Goal: Task Accomplishment & Management: Manage account settings

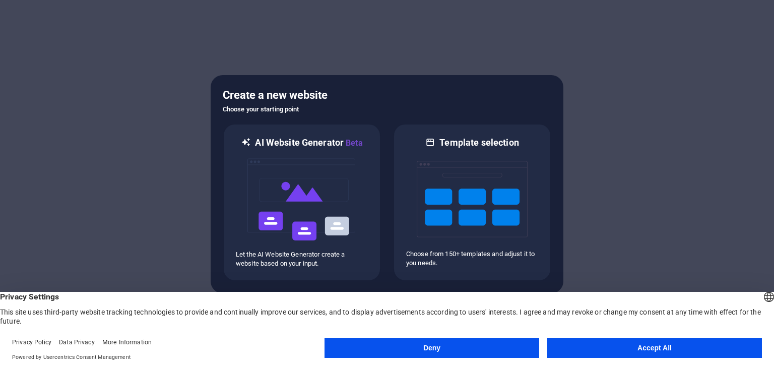
click at [686, 349] on button "Accept All" at bounding box center [654, 348] width 215 height 20
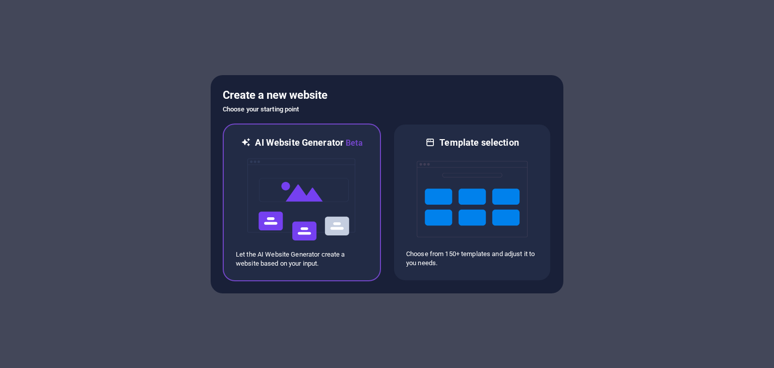
click at [314, 201] on img at bounding box center [301, 199] width 111 height 101
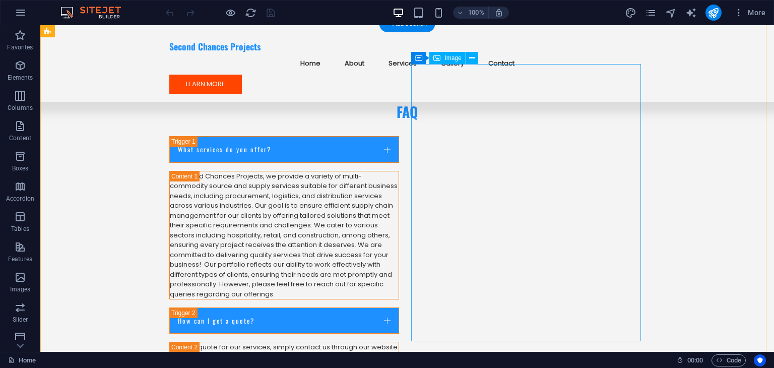
scroll to position [3919, 0]
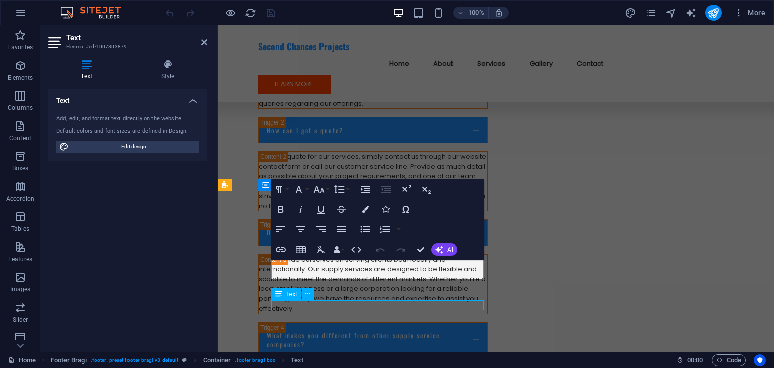
scroll to position [3919, 0]
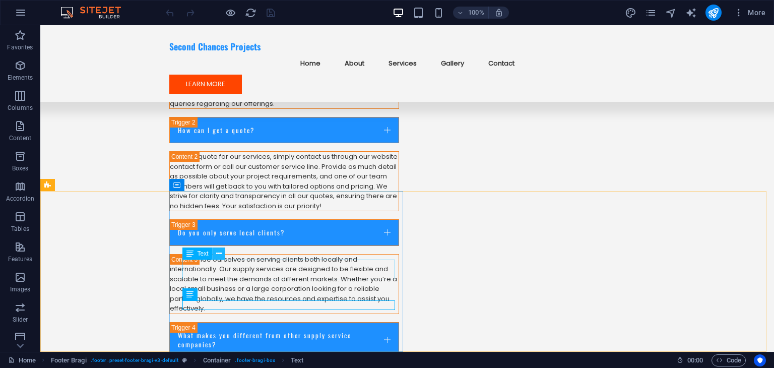
click at [215, 253] on button at bounding box center [219, 253] width 12 height 12
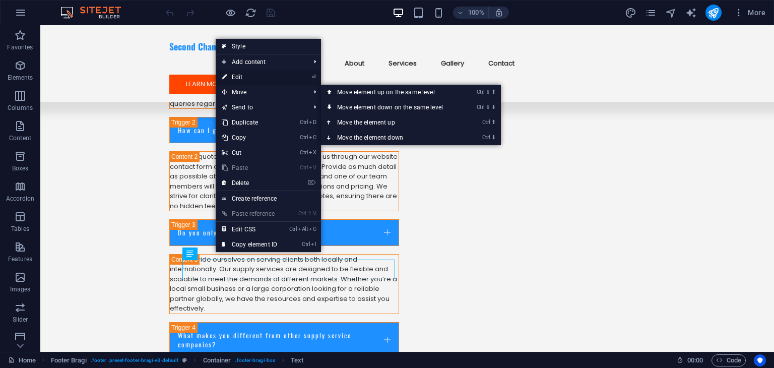
click at [248, 73] on link "⏎ Edit" at bounding box center [250, 77] width 68 height 15
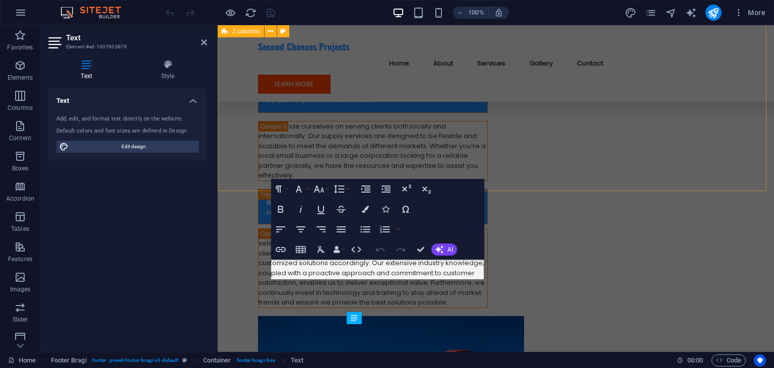
scroll to position [3786, 0]
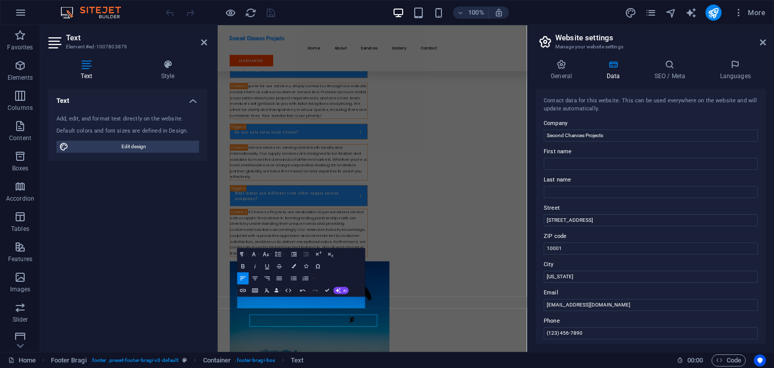
scroll to position [3538, 0]
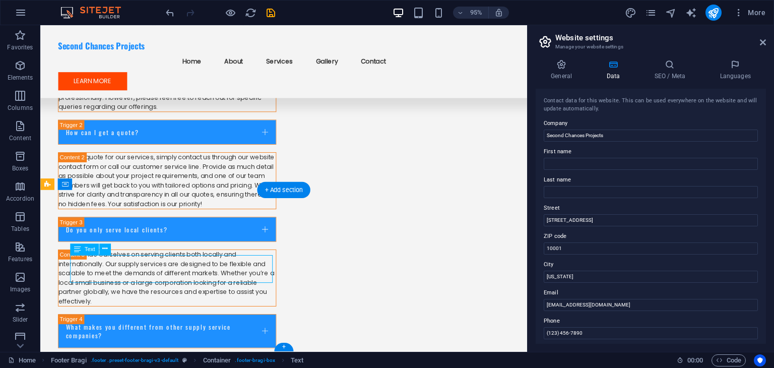
click at [104, 250] on icon at bounding box center [104, 249] width 5 height 10
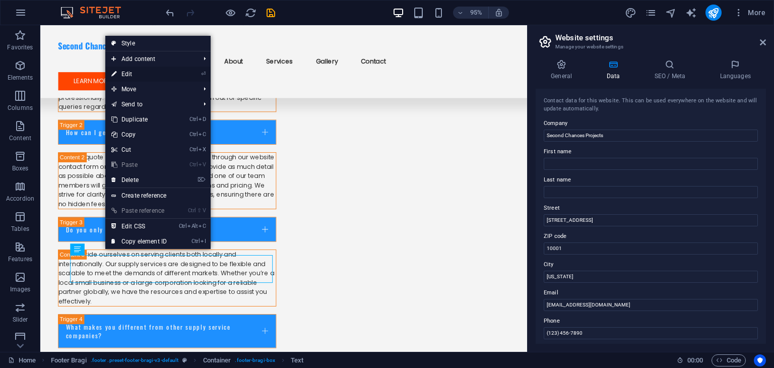
click at [163, 74] on link "⏎ Edit" at bounding box center [139, 74] width 68 height 15
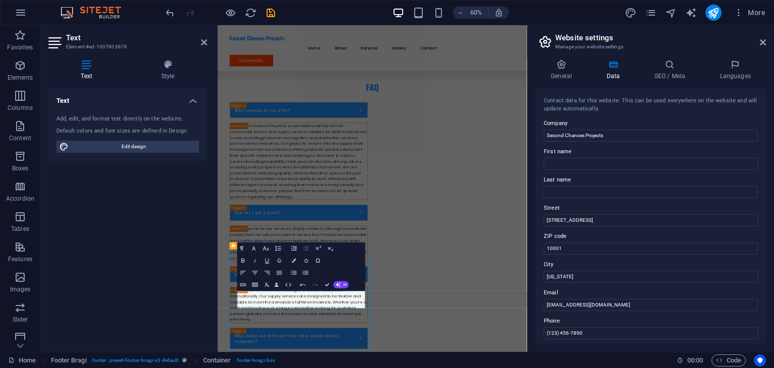
scroll to position [3746, 0]
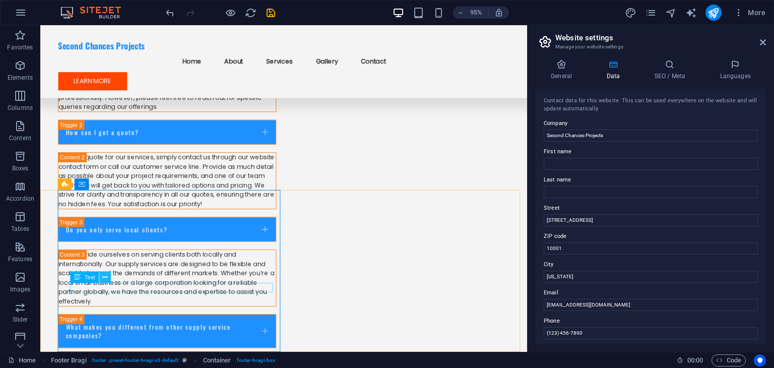
click at [106, 275] on icon at bounding box center [104, 277] width 5 height 10
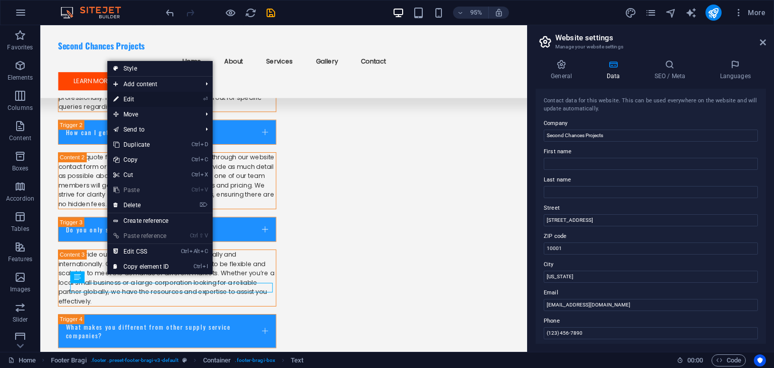
click at [143, 97] on link "⏎ Edit" at bounding box center [141, 99] width 68 height 15
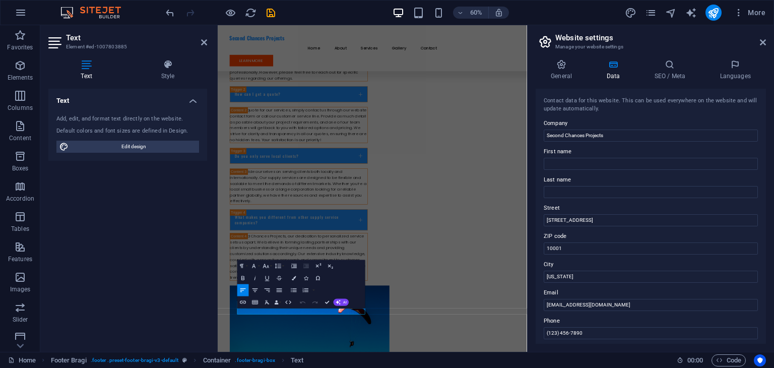
scroll to position [3548, 0]
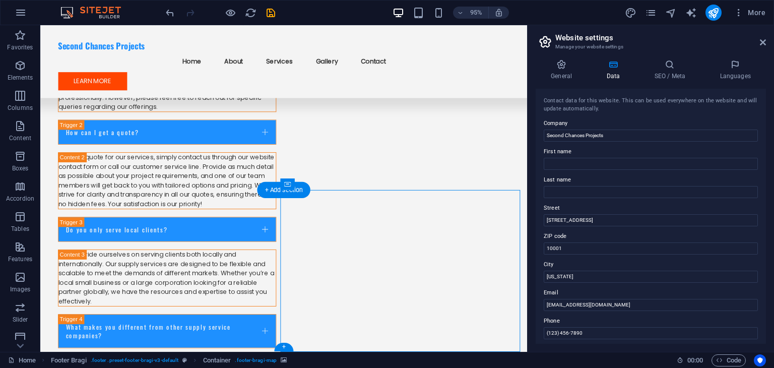
select select "px"
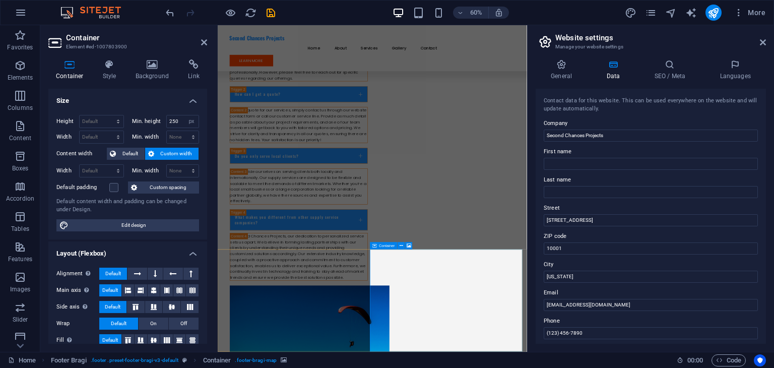
scroll to position [3548, 0]
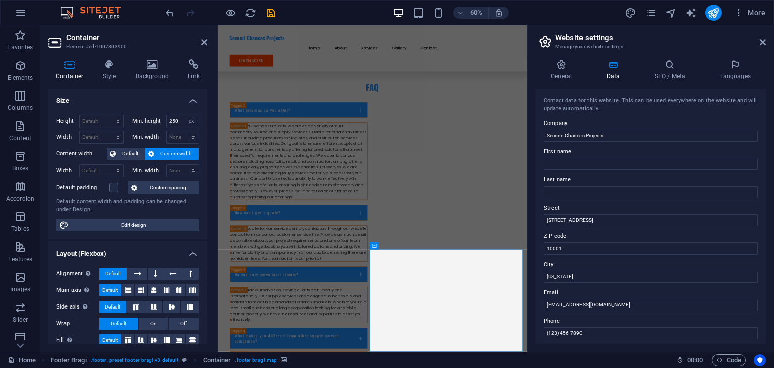
click at [617, 164] on input "First name" at bounding box center [651, 164] width 214 height 12
type input "Mary"
type input "Cuze"
type input "11 Salisbury Street, Parklands, Milnerton Rural, Western Cape"
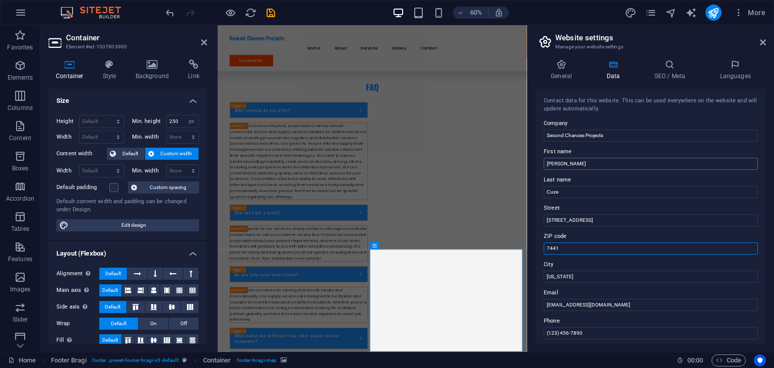
type input "7441"
type input "Cape Town"
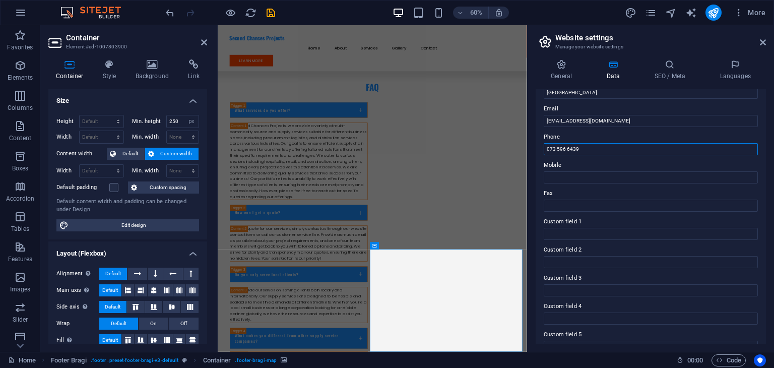
scroll to position [202, 0]
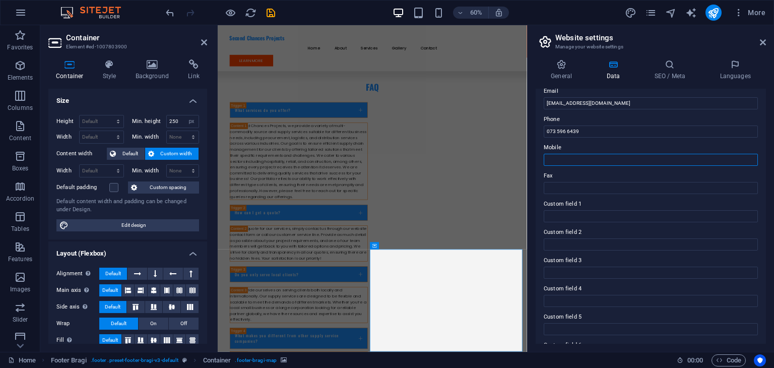
click at [618, 157] on input "Mobile" at bounding box center [651, 160] width 214 height 12
click at [586, 133] on input "073 596 6439" at bounding box center [651, 131] width 214 height 12
type input "0"
type input "081 821 4490"
click at [585, 159] on input "Mobile" at bounding box center [651, 160] width 214 height 12
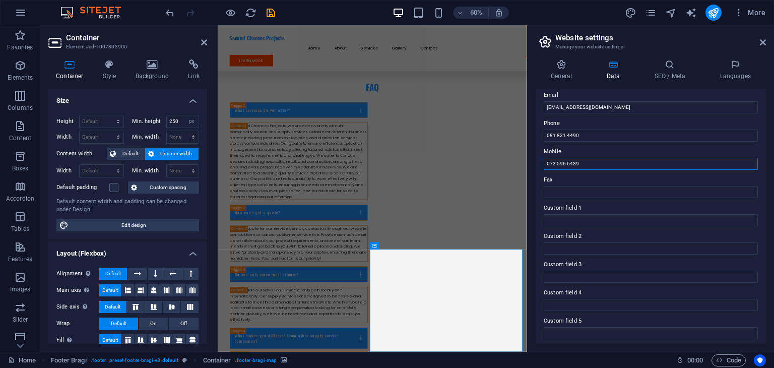
scroll to position [229, 0]
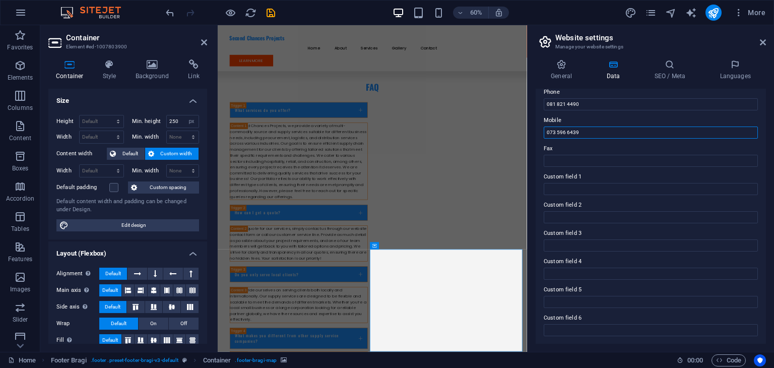
type input "073 596 6439"
click at [571, 175] on label "Custom field 1" at bounding box center [651, 177] width 214 height 12
click at [571, 183] on input "Custom field 1" at bounding box center [651, 189] width 214 height 12
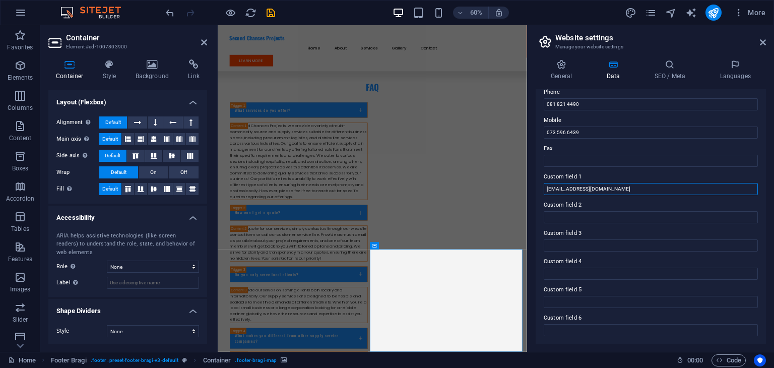
scroll to position [152, 0]
type input "marykhoanyane20@gmail.com"
click at [571, 39] on h2 "Website settings" at bounding box center [660, 37] width 211 height 9
drag, startPoint x: 766, startPoint y: 277, endPoint x: 766, endPoint y: 178, distance: 98.8
click at [766, 178] on div "General Data SEO / Meta Languages Website name secondchances.co.za Logo Drag fi…" at bounding box center [651, 201] width 246 height 300
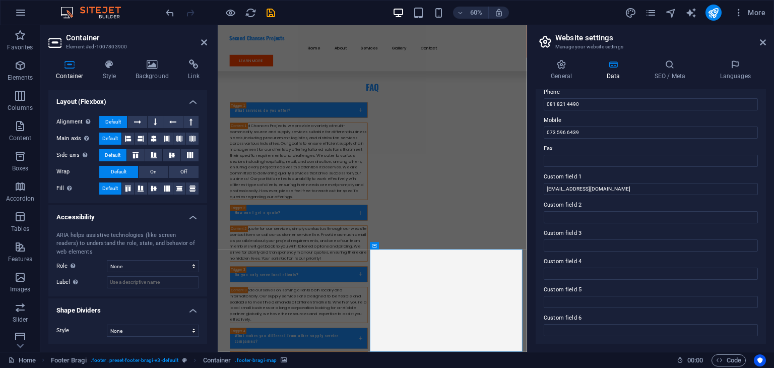
drag, startPoint x: 763, startPoint y: 243, endPoint x: 764, endPoint y: 195, distance: 48.9
click at [764, 195] on div "Contact data for this website. This can be used everywhere on the website and w…" at bounding box center [651, 216] width 230 height 255
click at [728, 361] on span "Code" at bounding box center [728, 360] width 25 height 12
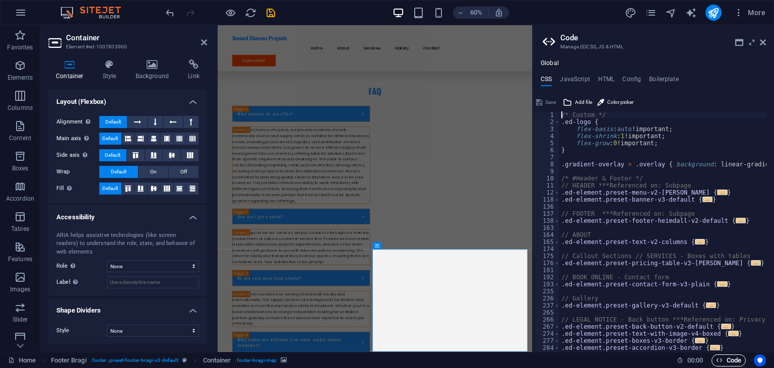
scroll to position [3555, 0]
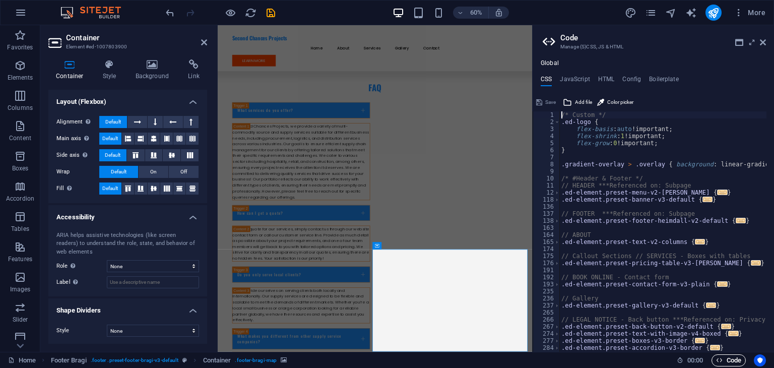
click at [728, 359] on span "Code" at bounding box center [728, 360] width 25 height 12
click at [727, 359] on span "Code" at bounding box center [728, 360] width 25 height 12
click at [764, 43] on icon at bounding box center [763, 42] width 6 height 8
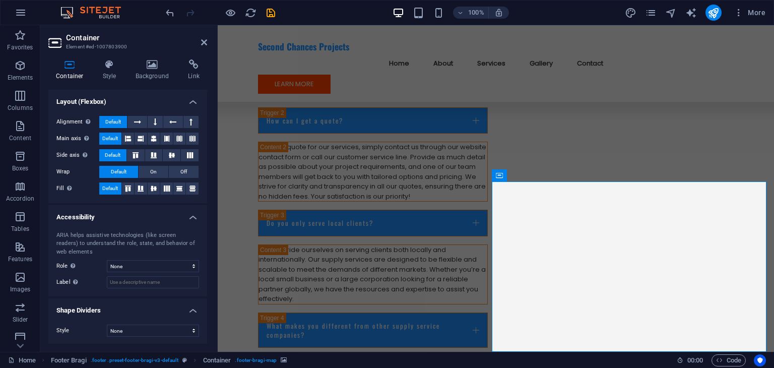
click at [518, 178] on span "Container" at bounding box center [520, 175] width 26 height 6
click at [544, 174] on icon at bounding box center [544, 175] width 6 height 11
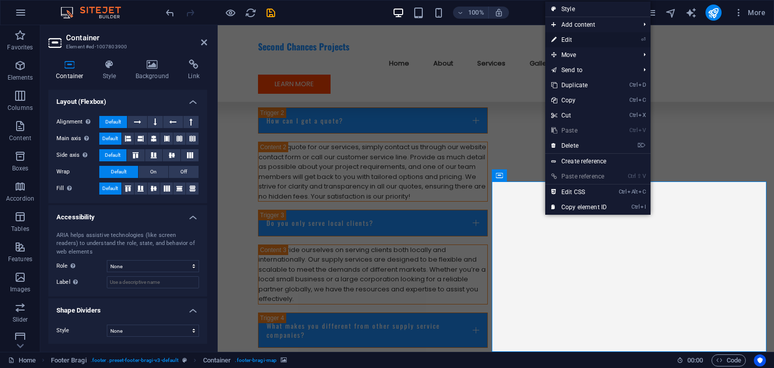
click at [568, 36] on link "⏎ Edit" at bounding box center [579, 39] width 68 height 15
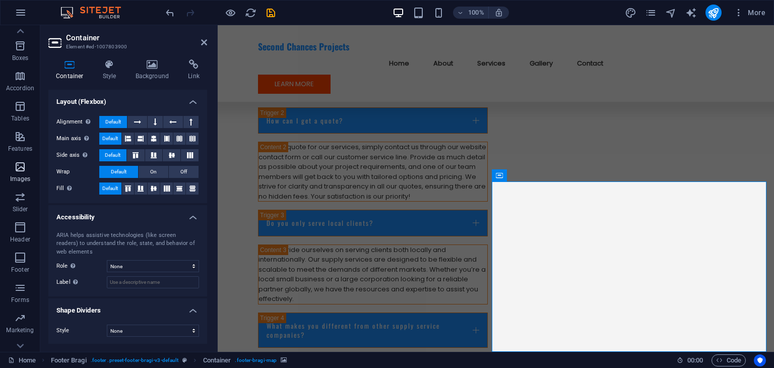
scroll to position [127, 0]
click at [569, 13] on div "100% More" at bounding box center [467, 13] width 606 height 16
click at [763, 15] on span "More" at bounding box center [750, 13] width 32 height 10
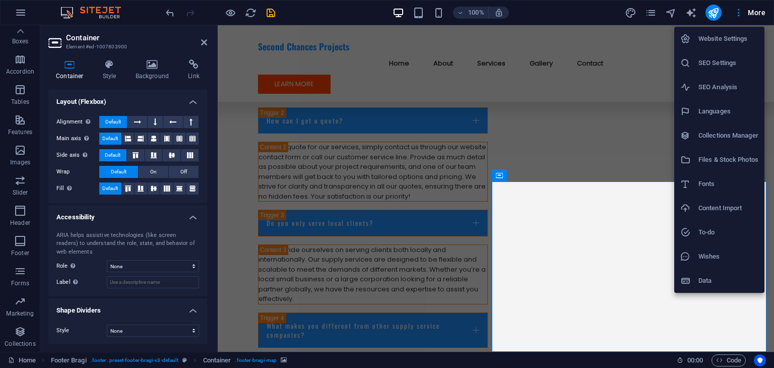
click at [736, 39] on h6 "Website Settings" at bounding box center [728, 39] width 60 height 12
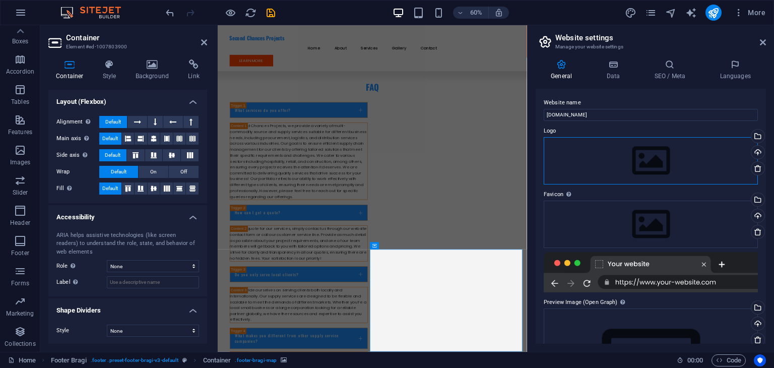
click at [671, 158] on div "Drag files here, click to choose files or select files from Files or our free s…" at bounding box center [651, 160] width 214 height 47
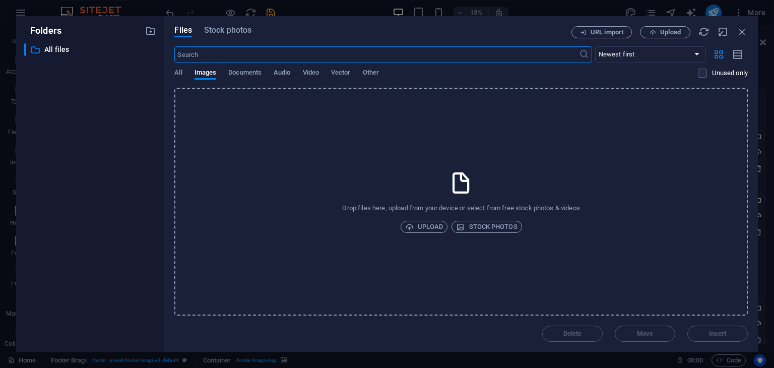
scroll to position [1514, 0]
click at [419, 226] on span "Upload" at bounding box center [424, 227] width 38 height 12
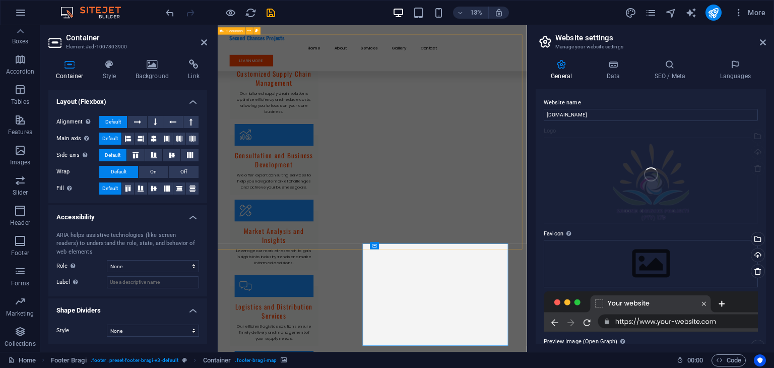
scroll to position [3548, 0]
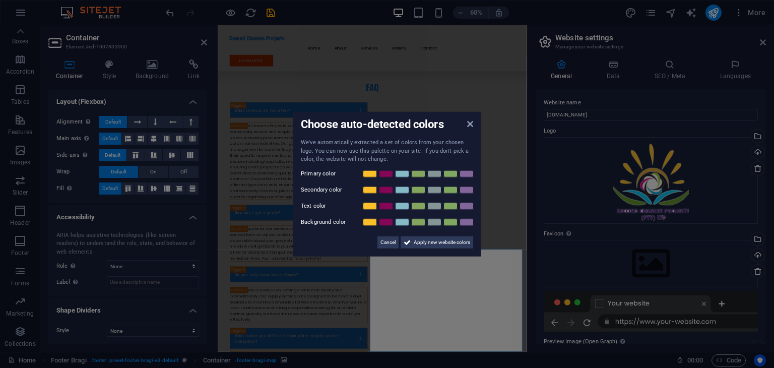
click at [601, 229] on aside "Choose auto-detected colors We've automatically extracted a set of colors from …" at bounding box center [387, 184] width 774 height 368
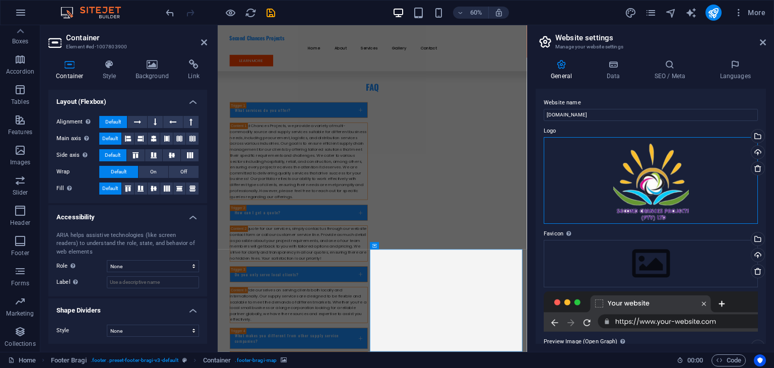
click at [662, 187] on div "Drag files here, click to choose files or select files from Files or our free s…" at bounding box center [651, 180] width 214 height 87
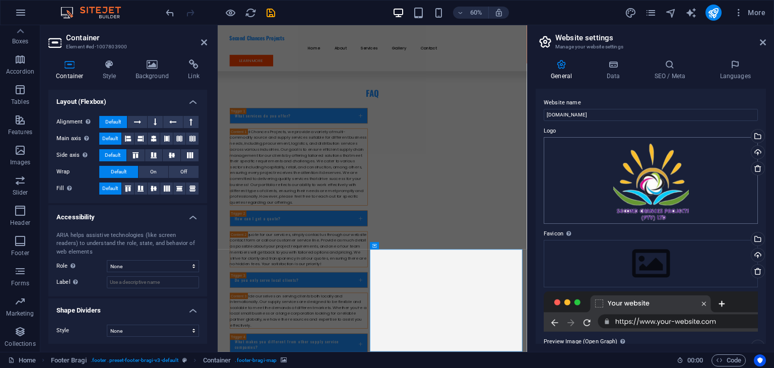
scroll to position [1514, 0]
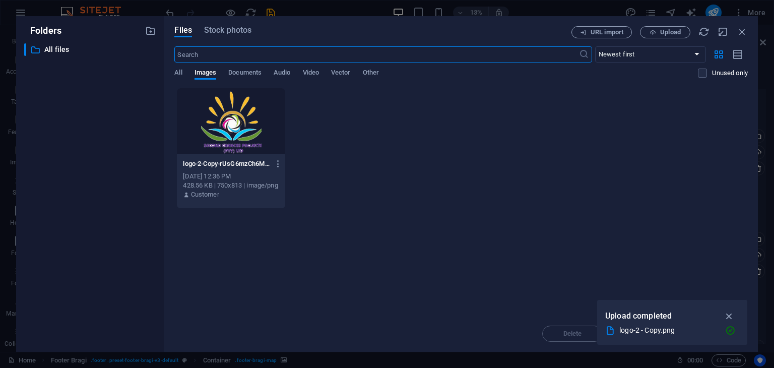
click at [306, 162] on div "logo-2-Copy-rUsG6mzCh6MRpYvTTt0Oaw.png logo-2-Copy-rUsG6mzCh6MRpYvTTt0Oaw.png O…" at bounding box center [460, 148] width 573 height 121
click at [279, 162] on icon "button" at bounding box center [279, 163] width 10 height 9
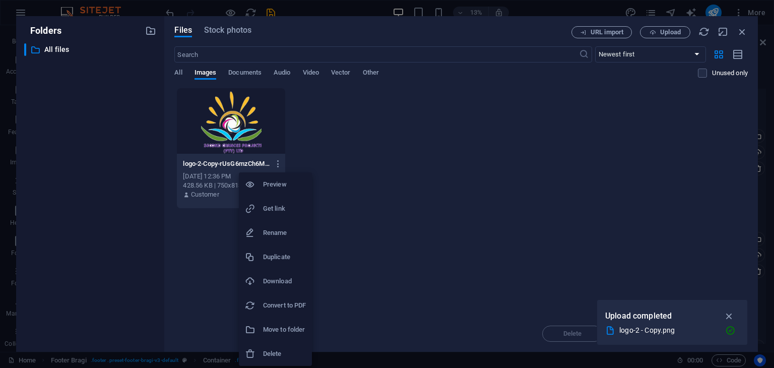
click at [271, 351] on h6 "Delete" at bounding box center [284, 354] width 43 height 12
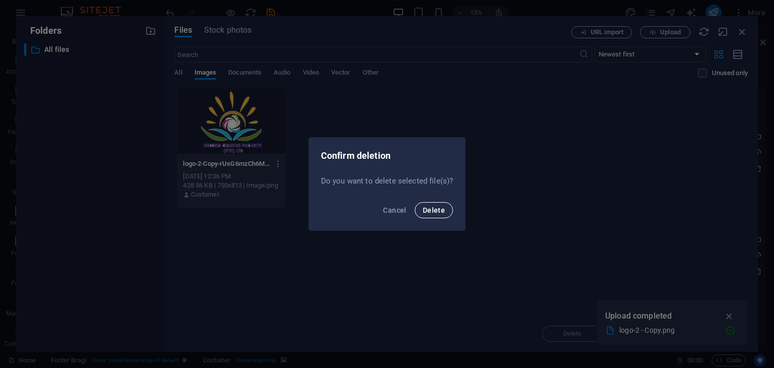
click at [431, 211] on span "Delete" at bounding box center [434, 210] width 22 height 8
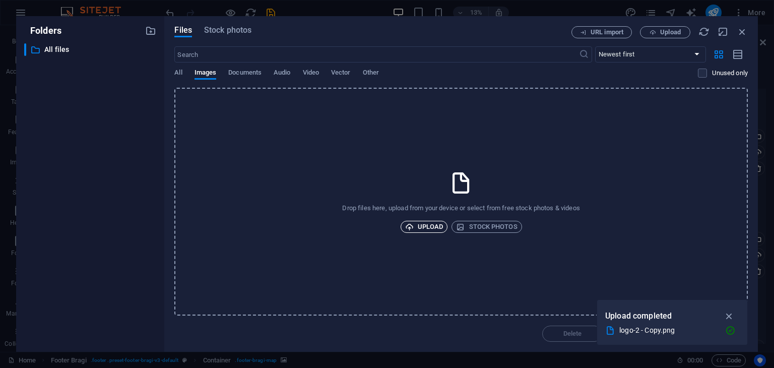
click at [431, 227] on span "Upload" at bounding box center [424, 227] width 38 height 12
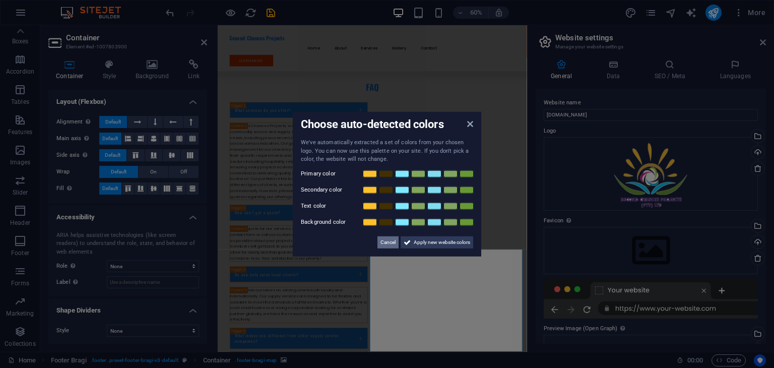
click at [388, 244] on span "Cancel" at bounding box center [387, 242] width 15 height 12
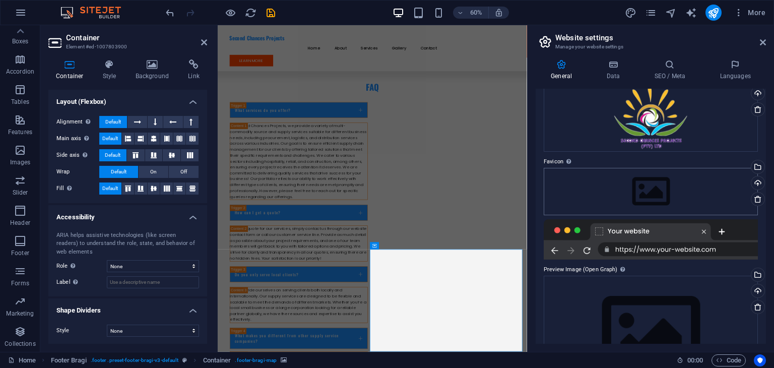
scroll to position [101, 0]
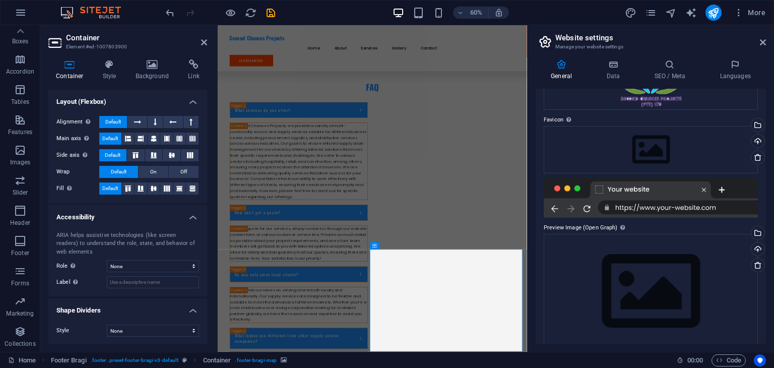
click at [716, 208] on div at bounding box center [651, 197] width 214 height 40
click at [705, 210] on div at bounding box center [651, 197] width 214 height 40
click at [722, 206] on div at bounding box center [651, 197] width 214 height 40
click at [648, 206] on div at bounding box center [651, 197] width 214 height 40
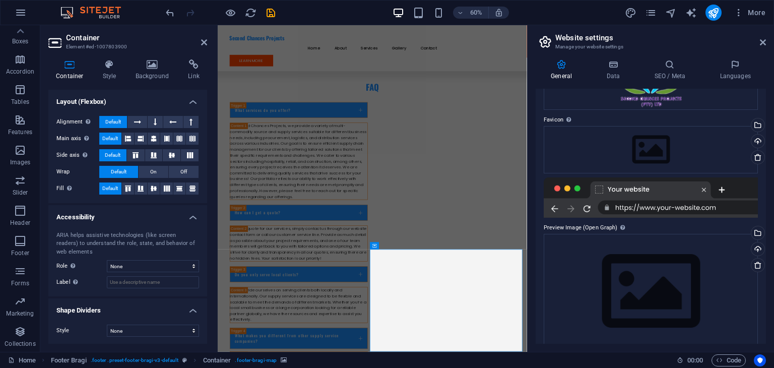
click at [630, 210] on div at bounding box center [651, 197] width 214 height 40
click at [553, 208] on div at bounding box center [651, 197] width 214 height 40
click at [574, 208] on div at bounding box center [651, 197] width 214 height 40
click at [679, 210] on div at bounding box center [651, 197] width 214 height 40
click at [672, 204] on div at bounding box center [651, 197] width 214 height 40
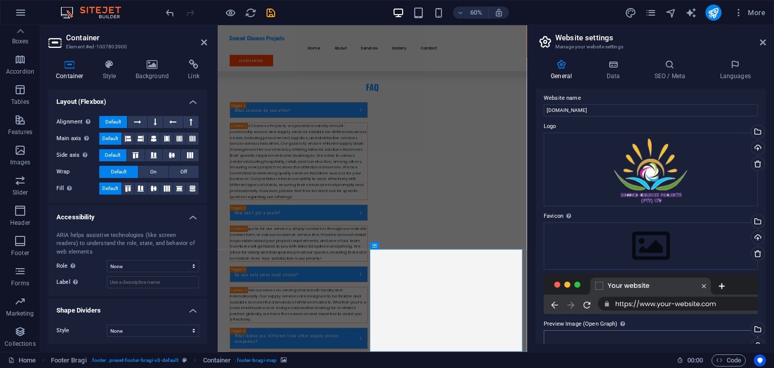
scroll to position [0, 0]
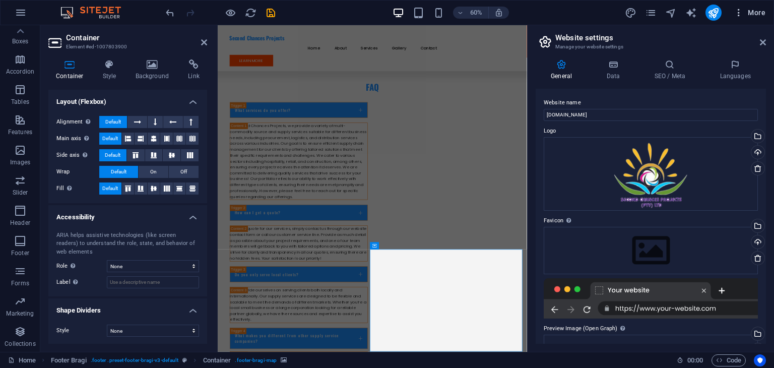
click at [760, 12] on span "More" at bounding box center [750, 13] width 32 height 10
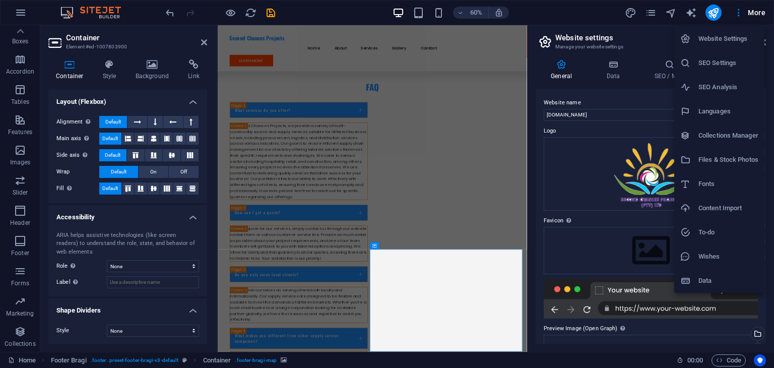
click at [760, 13] on div at bounding box center [387, 184] width 774 height 368
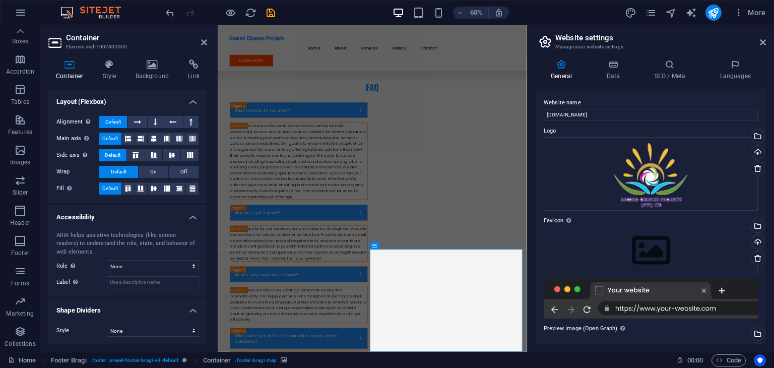
click at [766, 43] on aside "Website settings Manage your website settings General Data SEO / Meta Languages…" at bounding box center [650, 188] width 247 height 327
click at [763, 42] on icon at bounding box center [763, 42] width 6 height 8
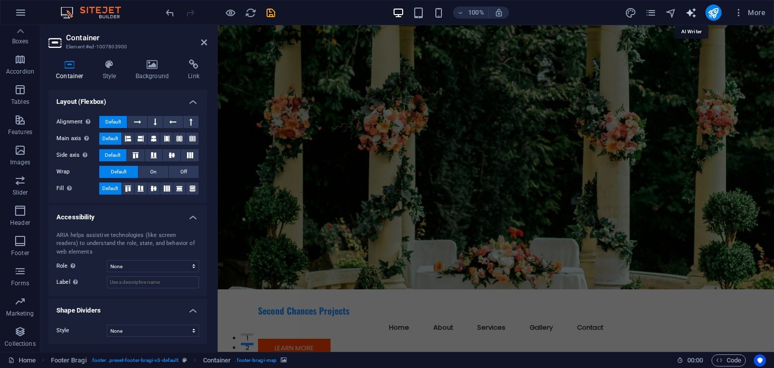
click at [693, 14] on icon "text_generator" at bounding box center [691, 13] width 12 height 12
select select "English"
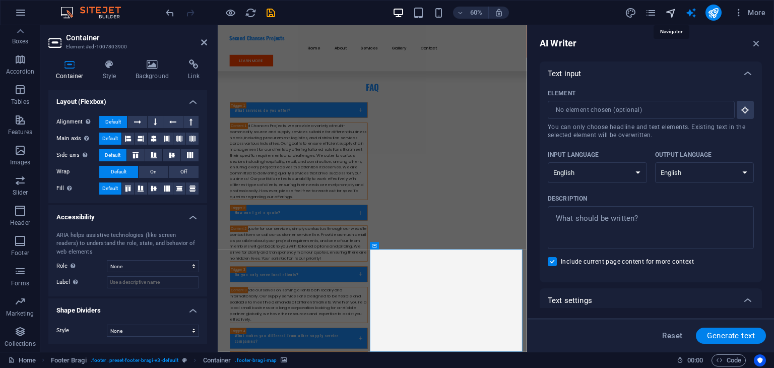
click at [669, 13] on icon "navigator" at bounding box center [671, 13] width 12 height 12
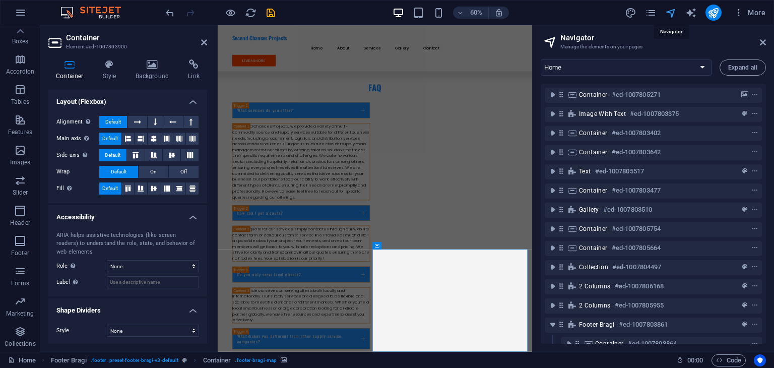
scroll to position [39, 0]
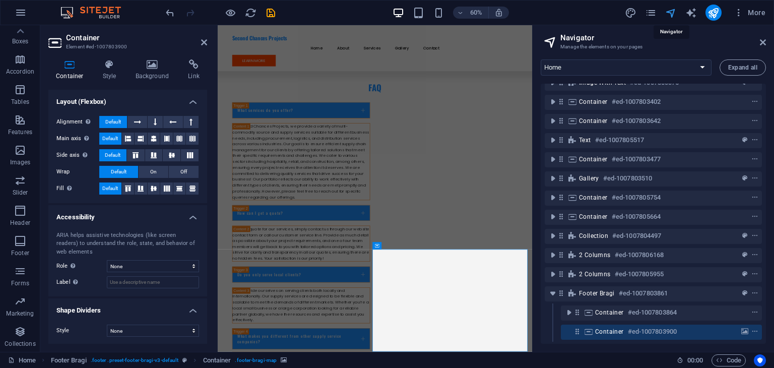
click at [669, 13] on icon "navigator" at bounding box center [671, 13] width 12 height 12
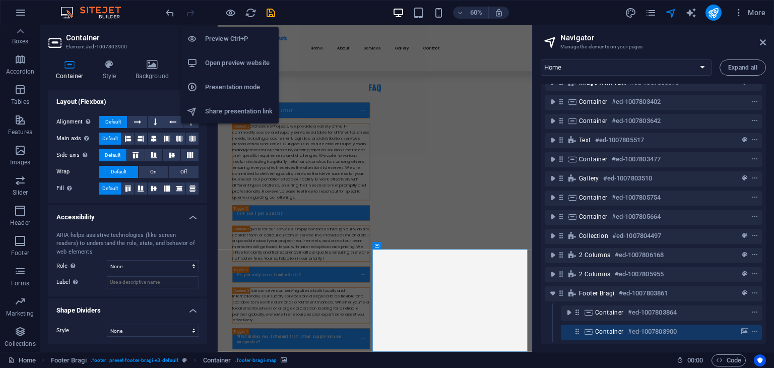
click at [225, 61] on h6 "Open preview website" at bounding box center [239, 63] width 68 height 12
